Goal: Transaction & Acquisition: Purchase product/service

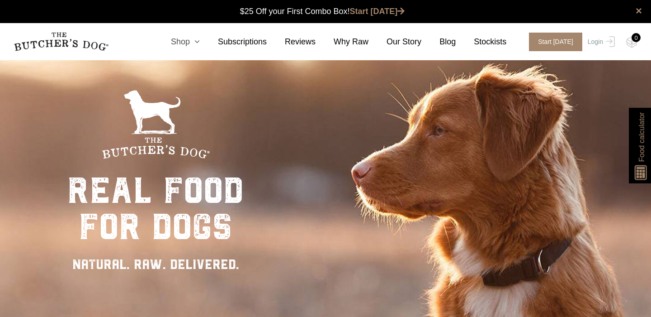
click at [200, 43] on icon at bounding box center [195, 42] width 10 height 8
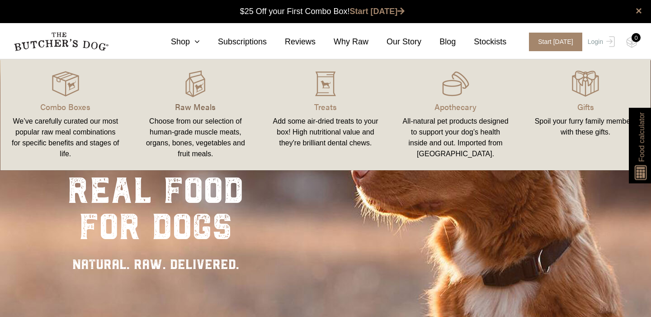
click at [197, 105] on p "Raw Meals" at bounding box center [196, 106] width 109 height 12
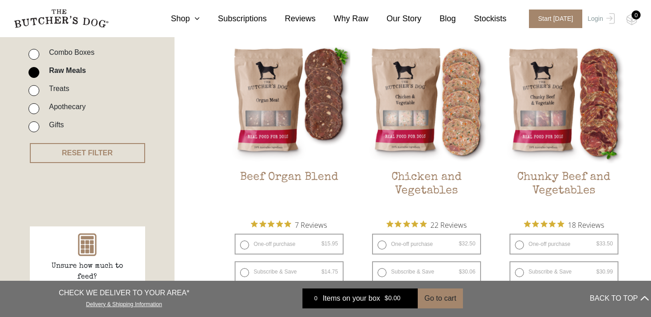
scroll to position [243, 0]
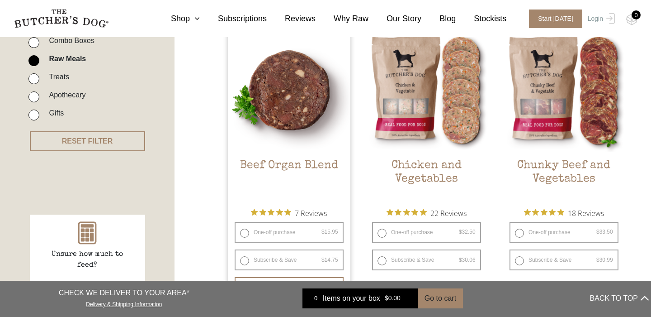
click at [245, 234] on label "One-off purchase $ 15.95 — or subscribe and save 7.5%" at bounding box center [289, 232] width 109 height 21
radio input "true"
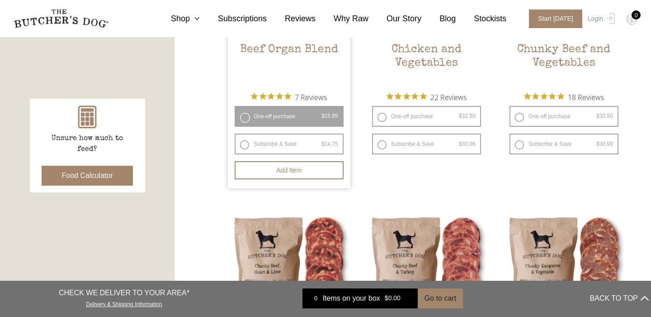
scroll to position [361, 0]
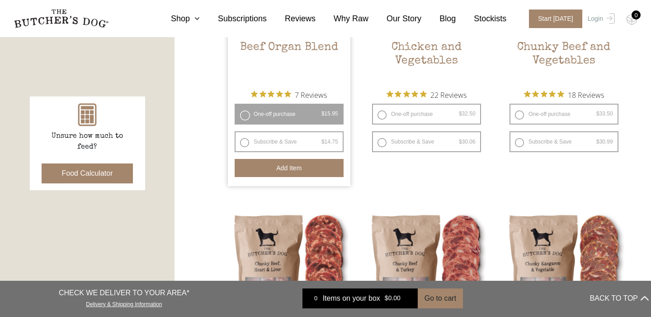
click at [280, 169] on button "Add item" at bounding box center [289, 168] width 109 height 18
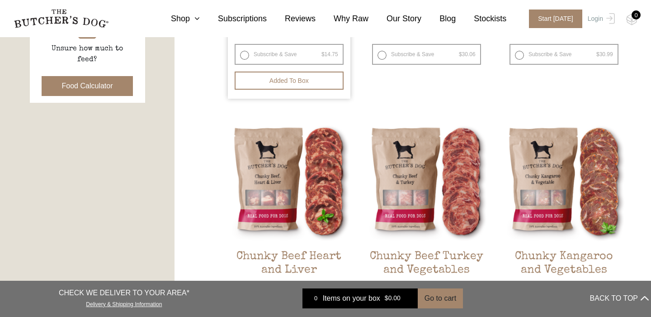
scroll to position [477, 0]
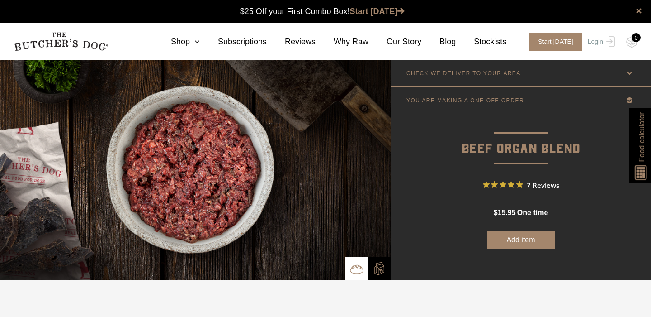
click at [500, 242] on button "Add item" at bounding box center [521, 240] width 68 height 18
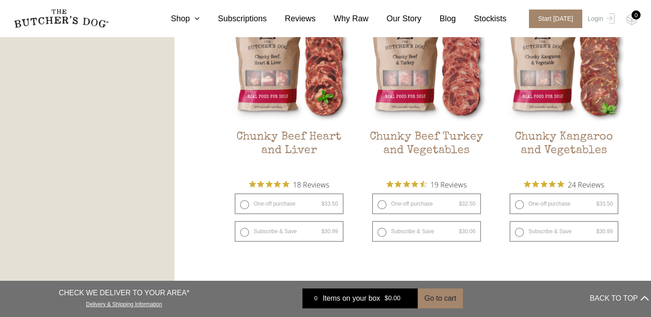
scroll to position [582, 0]
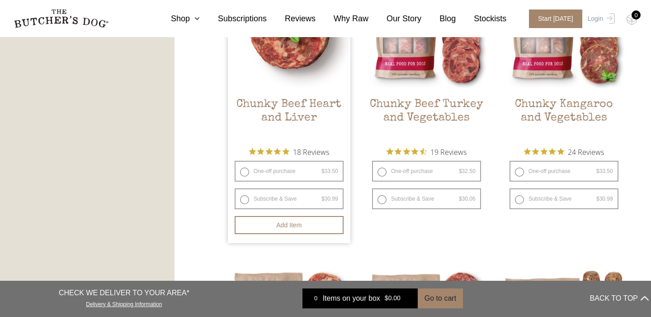
click at [245, 172] on label "One-off purchase $ 33.50 — or subscribe and save 7.5%" at bounding box center [289, 171] width 109 height 21
radio input "true"
radio input "false"
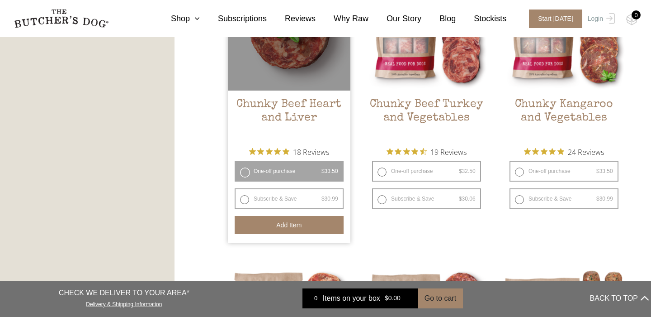
click at [278, 223] on button "Add item" at bounding box center [289, 225] width 109 height 18
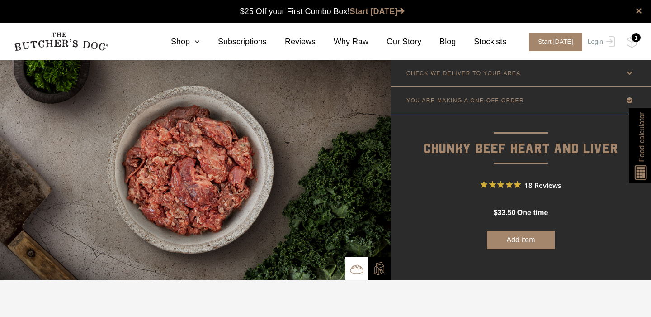
click at [530, 237] on button "Add item" at bounding box center [521, 240] width 68 height 18
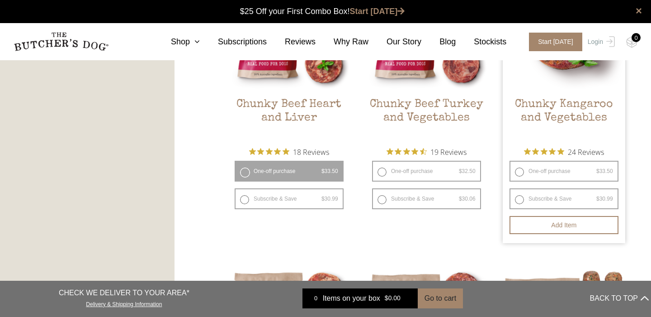
click at [542, 169] on label "One-off purchase $ 33.50 — or subscribe and save 7.5%" at bounding box center [564, 171] width 109 height 21
radio input "true"
radio input "false"
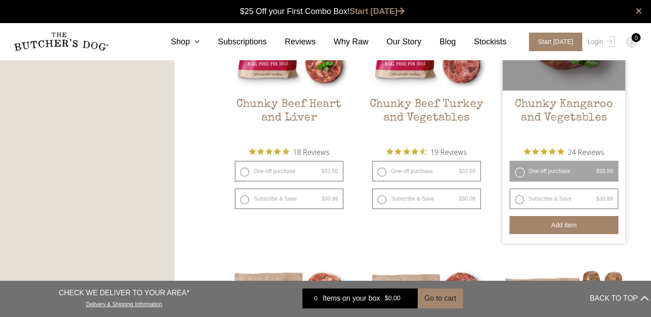
click at [538, 223] on button "Add item" at bounding box center [564, 225] width 109 height 18
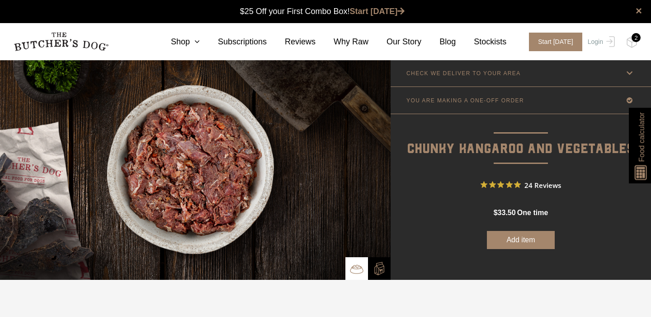
click at [519, 239] on button "Add item" at bounding box center [521, 240] width 68 height 18
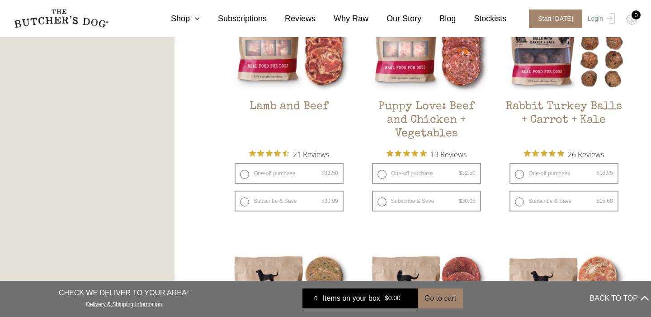
scroll to position [861, 0]
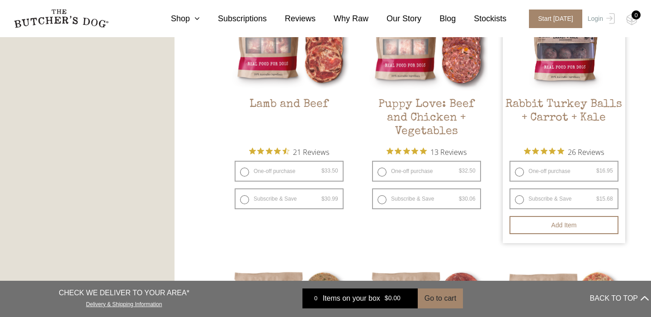
drag, startPoint x: 518, startPoint y: 171, endPoint x: 523, endPoint y: 180, distance: 10.2
click at [518, 172] on label "One-off purchase $ 16.95 — or subscribe and save 7.5%" at bounding box center [564, 171] width 109 height 21
radio input "true"
radio input "false"
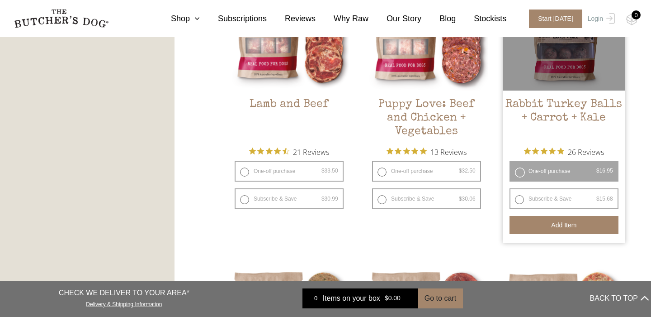
click at [561, 226] on button "Add item" at bounding box center [564, 225] width 109 height 18
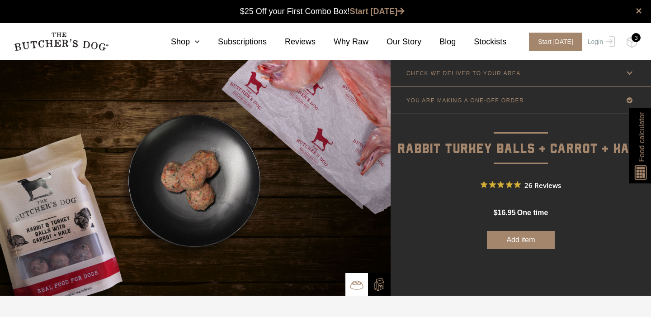
click at [535, 235] on button "Add item" at bounding box center [521, 240] width 68 height 18
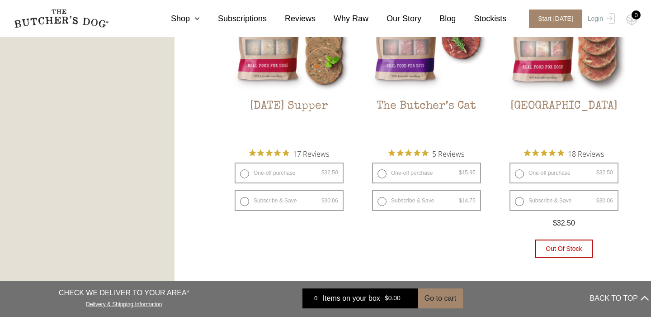
scroll to position [1144, 0]
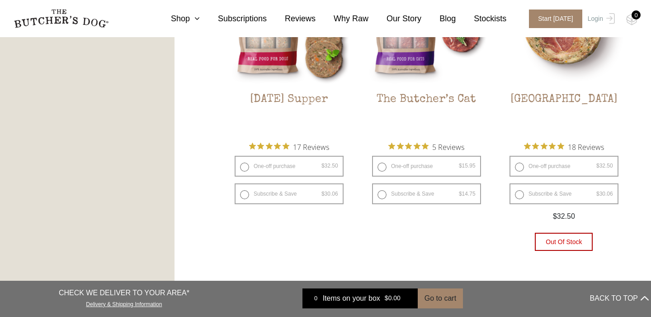
click at [528, 166] on label "One-off purchase $ 32.50 — or subscribe and save 7.5%" at bounding box center [564, 166] width 109 height 21
radio input "true"
radio input "false"
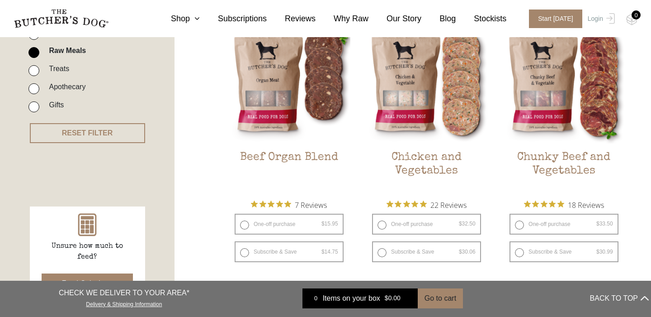
scroll to position [260, 0]
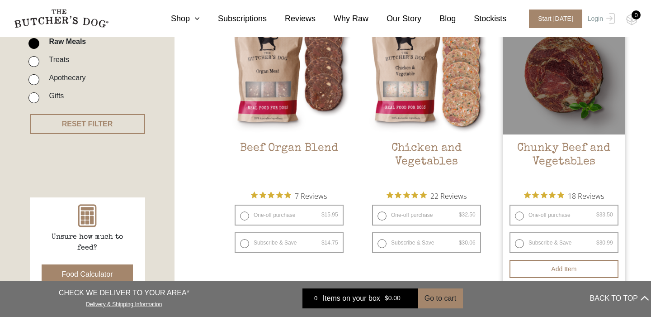
click at [517, 218] on label "One-off purchase $ 33.50 — or subscribe and save 7.5%" at bounding box center [564, 214] width 109 height 21
radio input "true"
radio input "false"
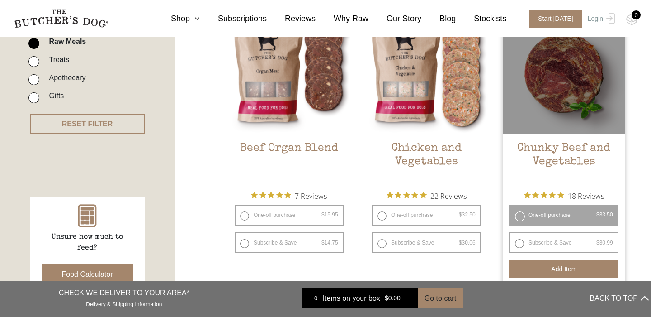
click at [560, 267] on button "Add item" at bounding box center [564, 269] width 109 height 18
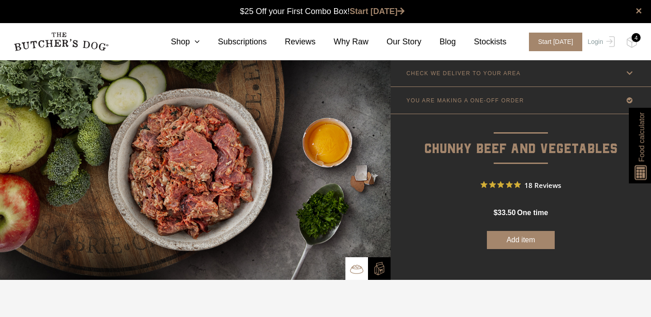
click at [547, 237] on button "Add item" at bounding box center [521, 240] width 68 height 18
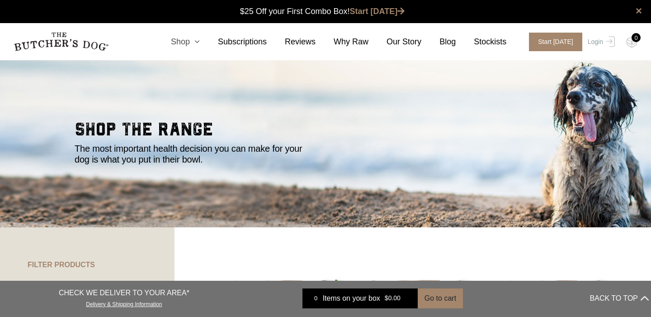
click at [200, 40] on icon at bounding box center [195, 42] width 10 height 8
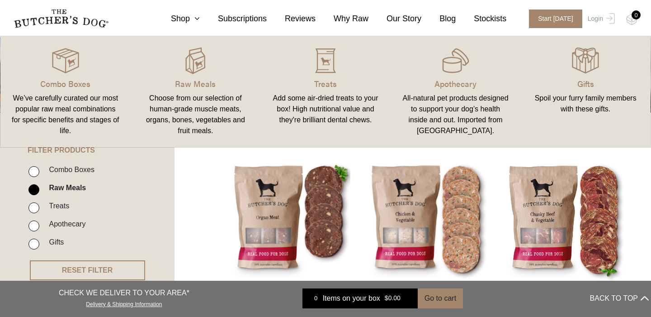
scroll to position [199, 0]
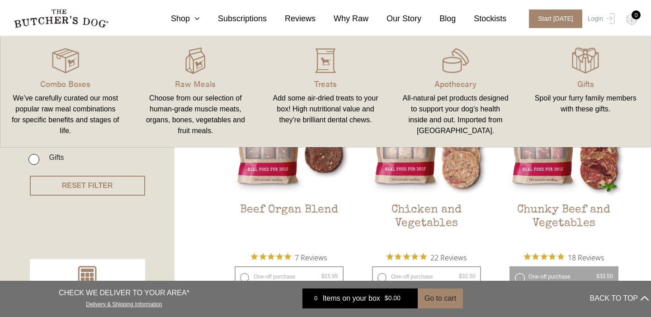
click at [645, 293] on button "BACK TO TOP" at bounding box center [619, 298] width 59 height 22
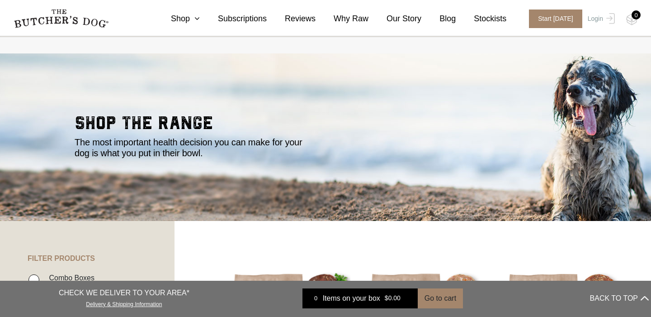
scroll to position [0, 0]
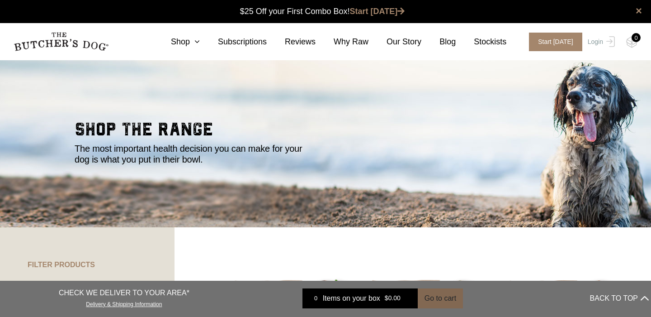
click at [432, 300] on button "Go to cart" at bounding box center [440, 298] width 45 height 20
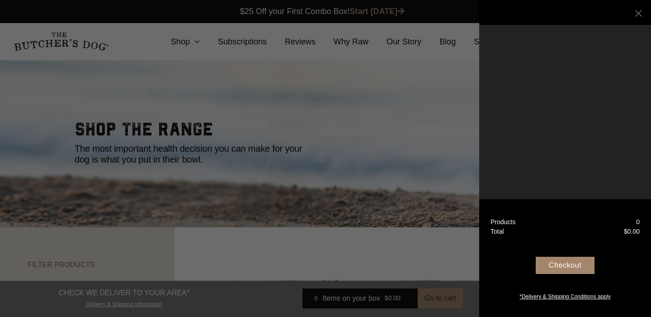
click at [642, 9] on div "Your Box" at bounding box center [565, 12] width 172 height 25
click at [638, 14] on line at bounding box center [638, 13] width 6 height 6
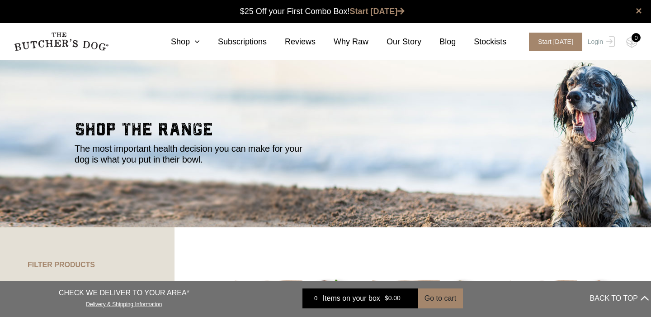
click at [298, 101] on section "shop the range The most important health decision you can make for your dog is …" at bounding box center [325, 143] width 651 height 167
click at [199, 42] on link "Shop" at bounding box center [176, 42] width 47 height 12
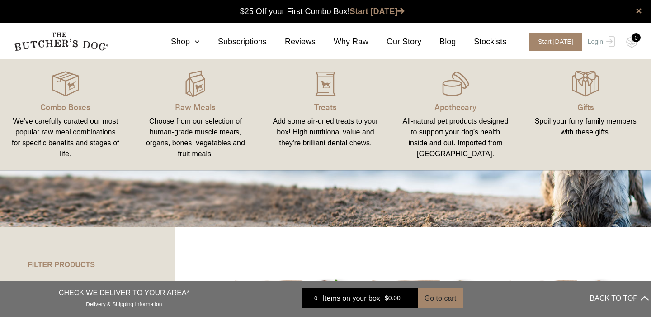
click at [63, 116] on div "We’ve carefully curated our most popular raw meal combinations for specific ben…" at bounding box center [65, 137] width 109 height 43
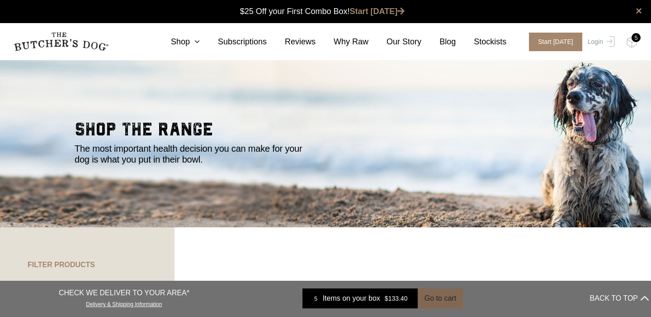
click at [441, 297] on button "Go to cart" at bounding box center [440, 298] width 45 height 20
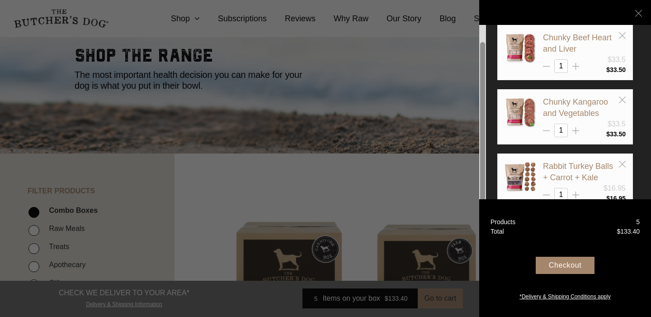
scroll to position [65, 0]
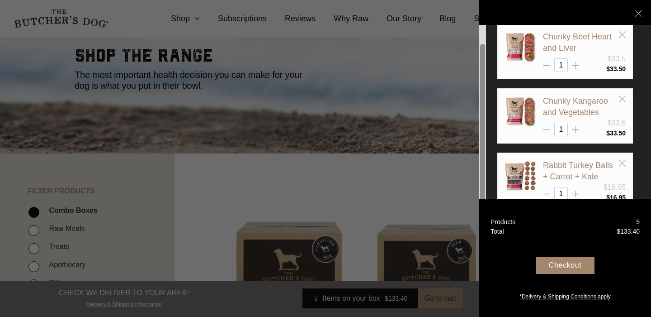
drag, startPoint x: 483, startPoint y: 180, endPoint x: 487, endPoint y: 224, distance: 44.5
click at [487, 224] on div "Your Box Beef Organ Blend $15.95 1 $ 15.95 1" at bounding box center [565, 158] width 172 height 317
click at [578, 127] on icon at bounding box center [576, 129] width 7 height 7
type input "2"
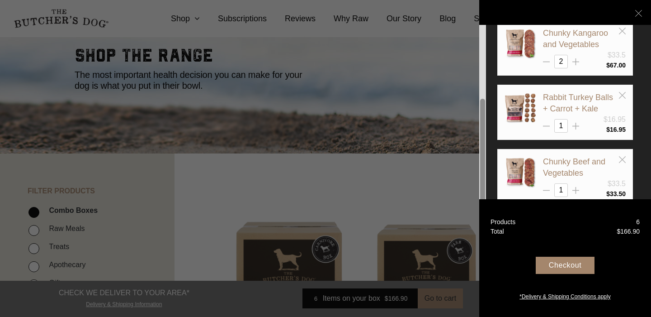
scroll to position [138, 0]
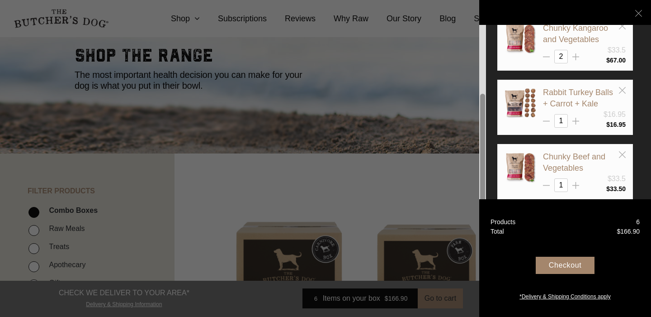
drag, startPoint x: 483, startPoint y: 159, endPoint x: 482, endPoint y: 208, distance: 49.8
click at [482, 208] on div "Your Box Beef Organ Blend $15.95 1 $ 15.95 1" at bounding box center [565, 158] width 172 height 317
click at [574, 120] on icon at bounding box center [576, 121] width 7 height 7
type input "2"
click at [576, 263] on div "Checkout" at bounding box center [565, 264] width 59 height 17
